Goal: Task Accomplishment & Management: Manage account settings

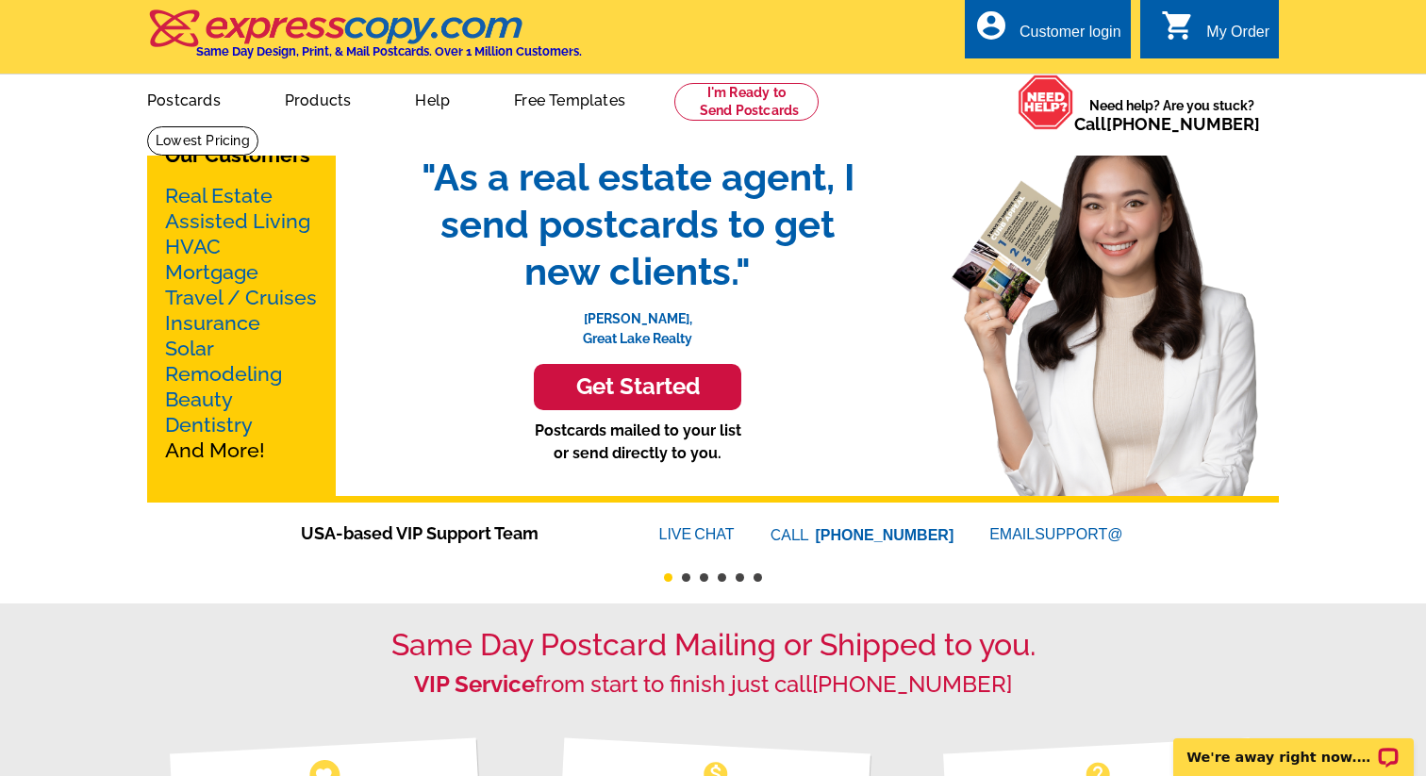
click at [1085, 28] on div "Customer login" at bounding box center [1071, 37] width 102 height 26
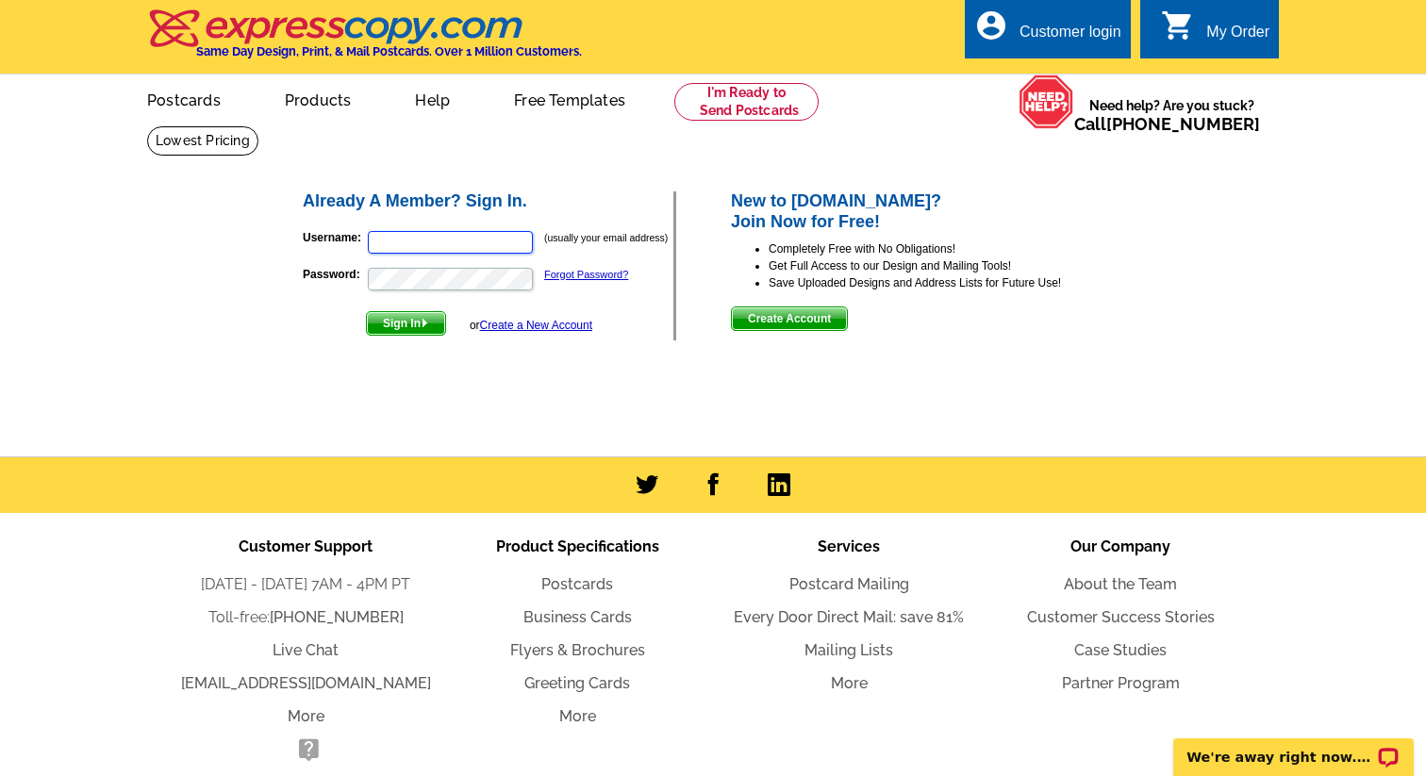
type input "lizastillhard@gmail.com"
click at [422, 322] on span "Sign In" at bounding box center [406, 323] width 78 height 23
